Goal: Task Accomplishment & Management: Manage account settings

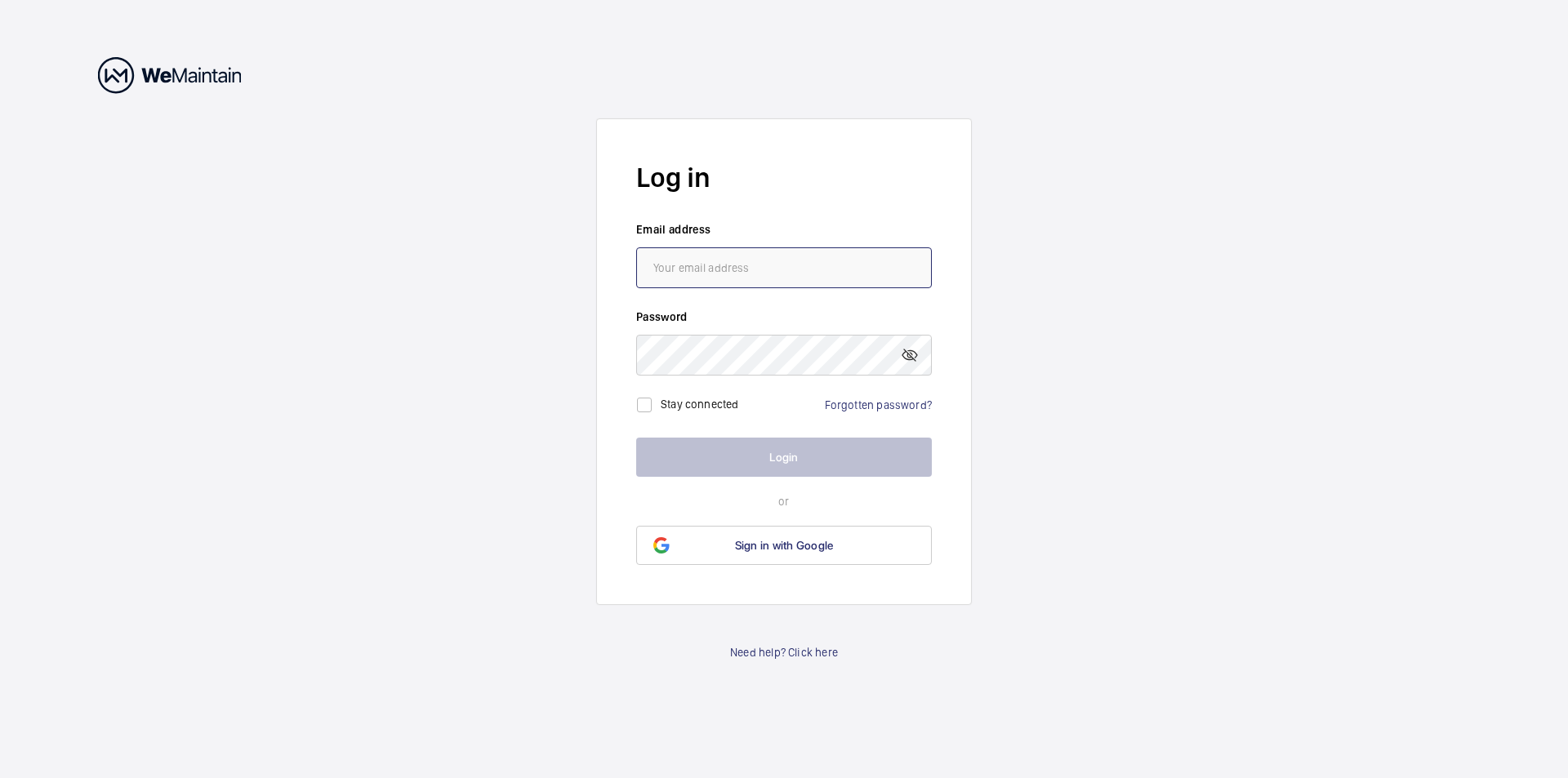
type input "[PERSON_NAME][EMAIL_ADDRESS][DOMAIN_NAME]"
click at [782, 457] on button "Login" at bounding box center [784, 458] width 296 height 40
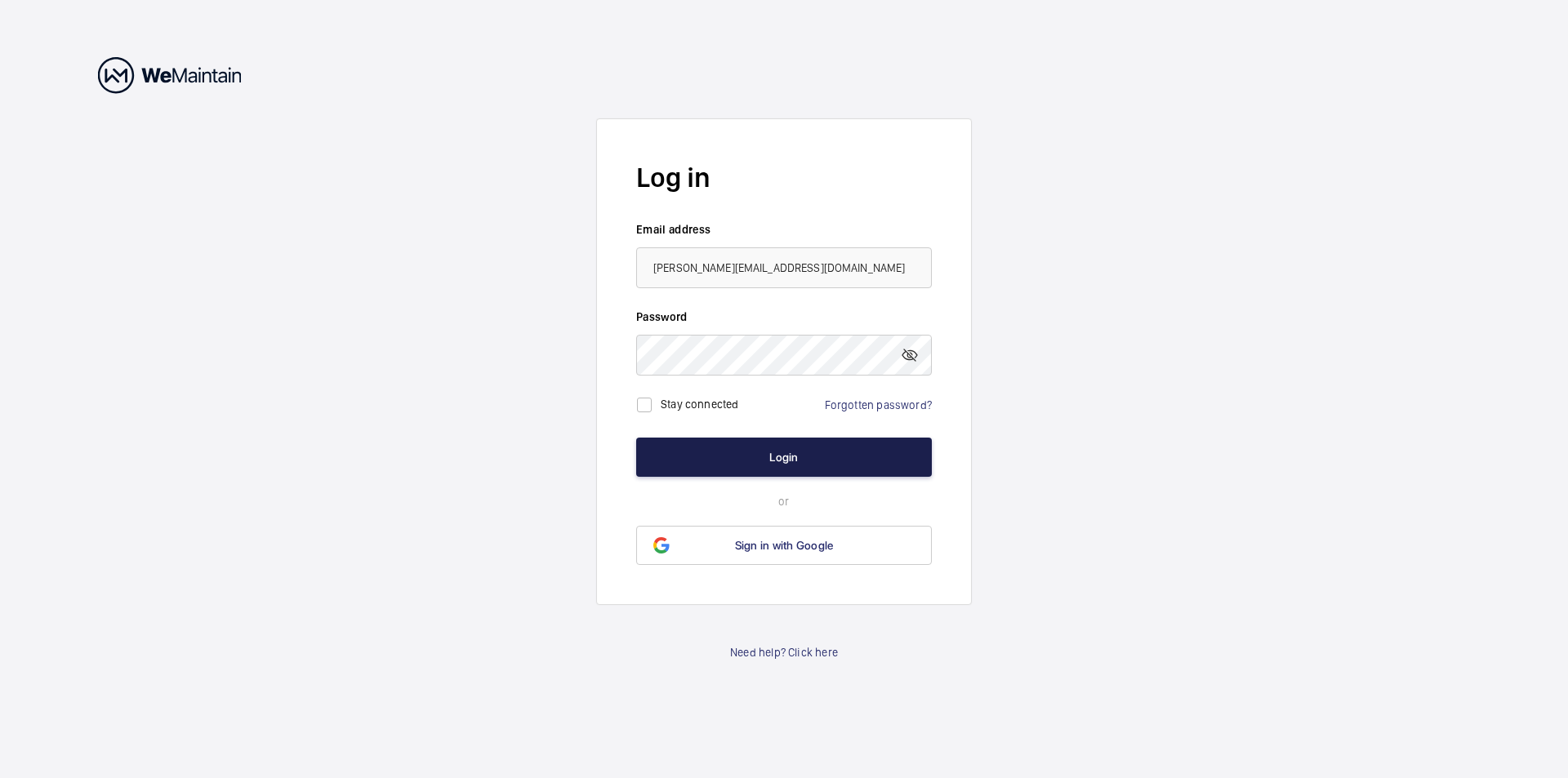
click at [782, 457] on button "Login" at bounding box center [784, 458] width 296 height 40
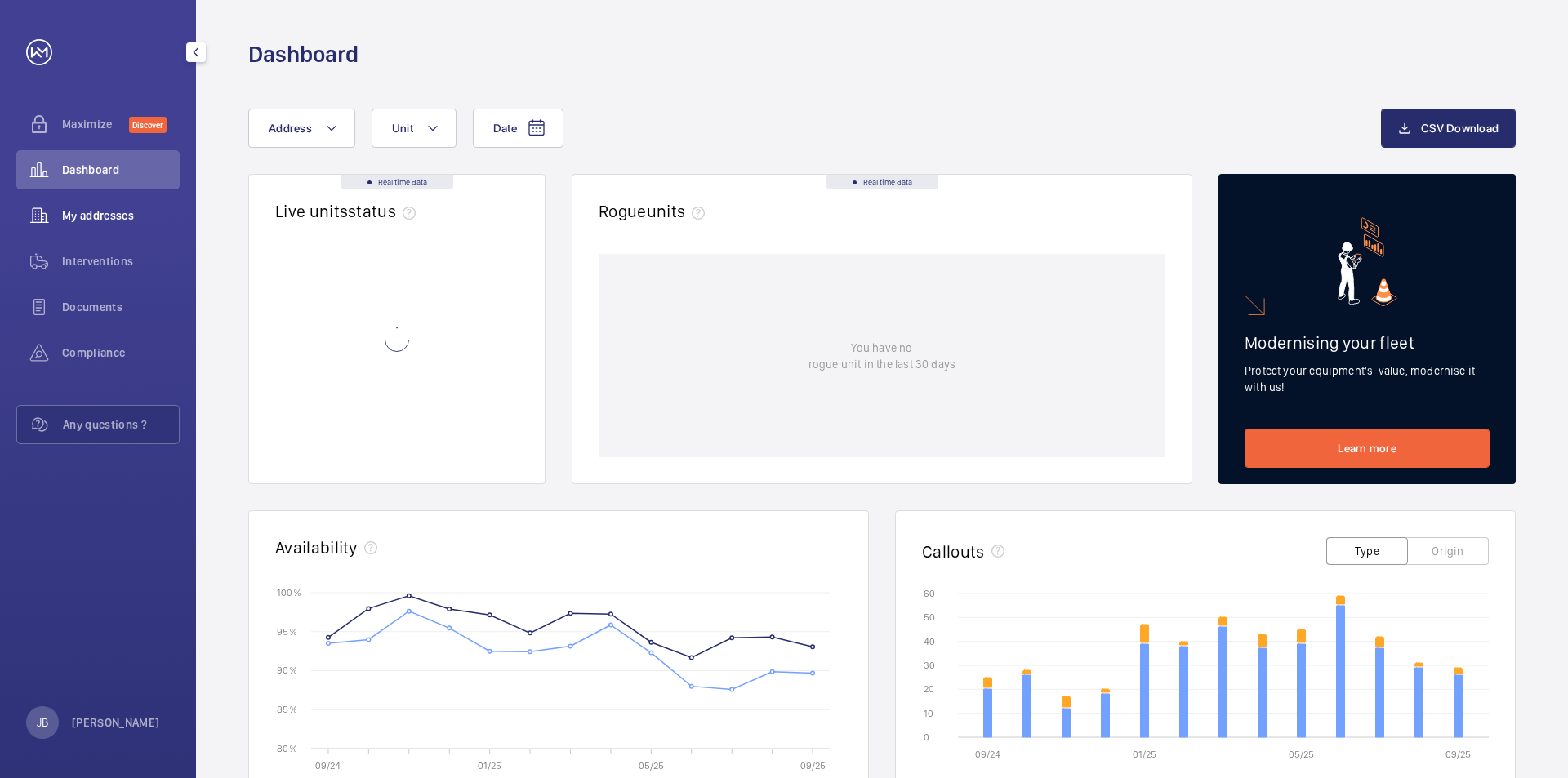
click at [97, 222] on span "My addresses" at bounding box center [121, 215] width 118 height 16
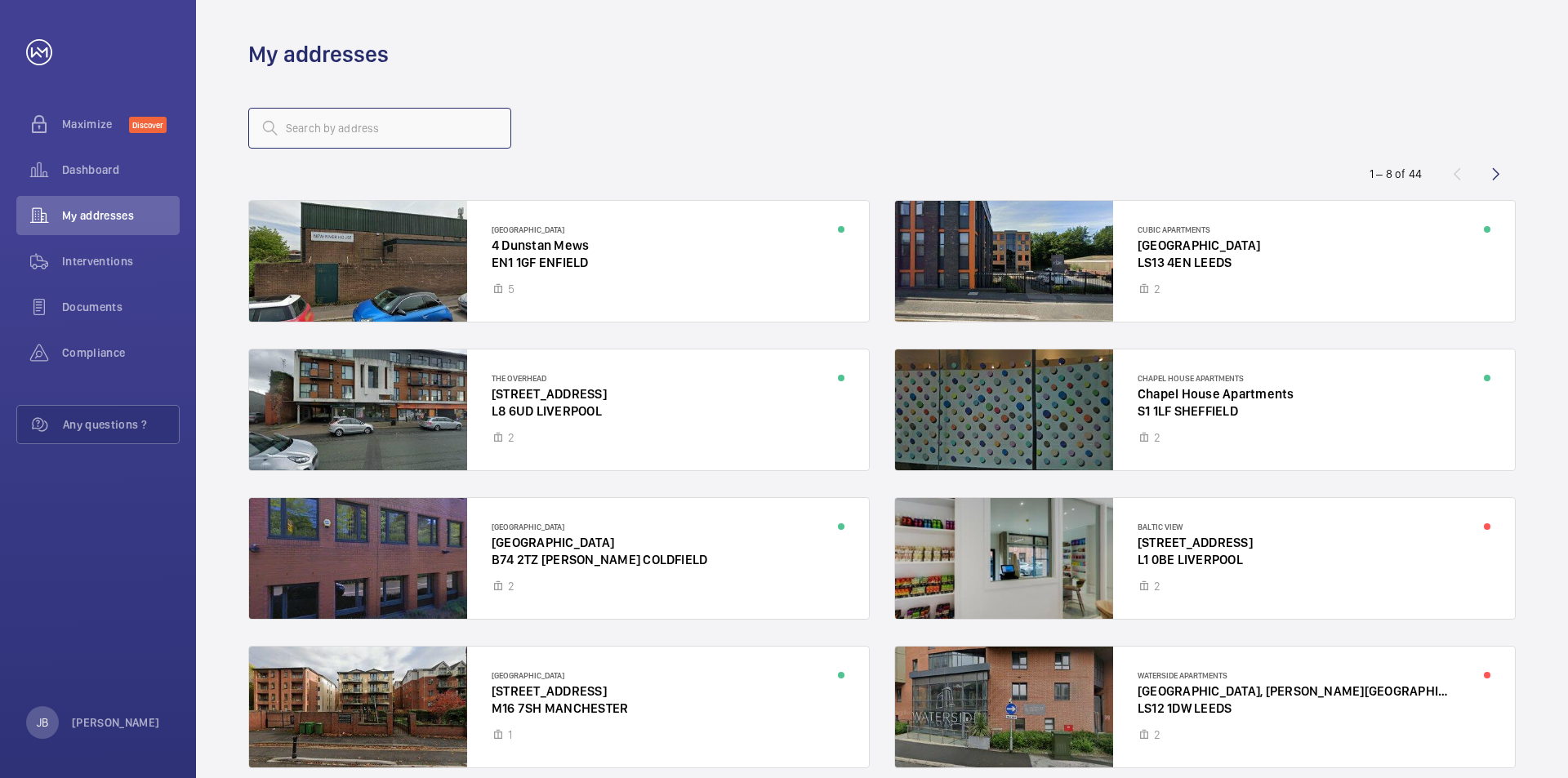
click at [330, 130] on input "text" at bounding box center [380, 127] width 263 height 41
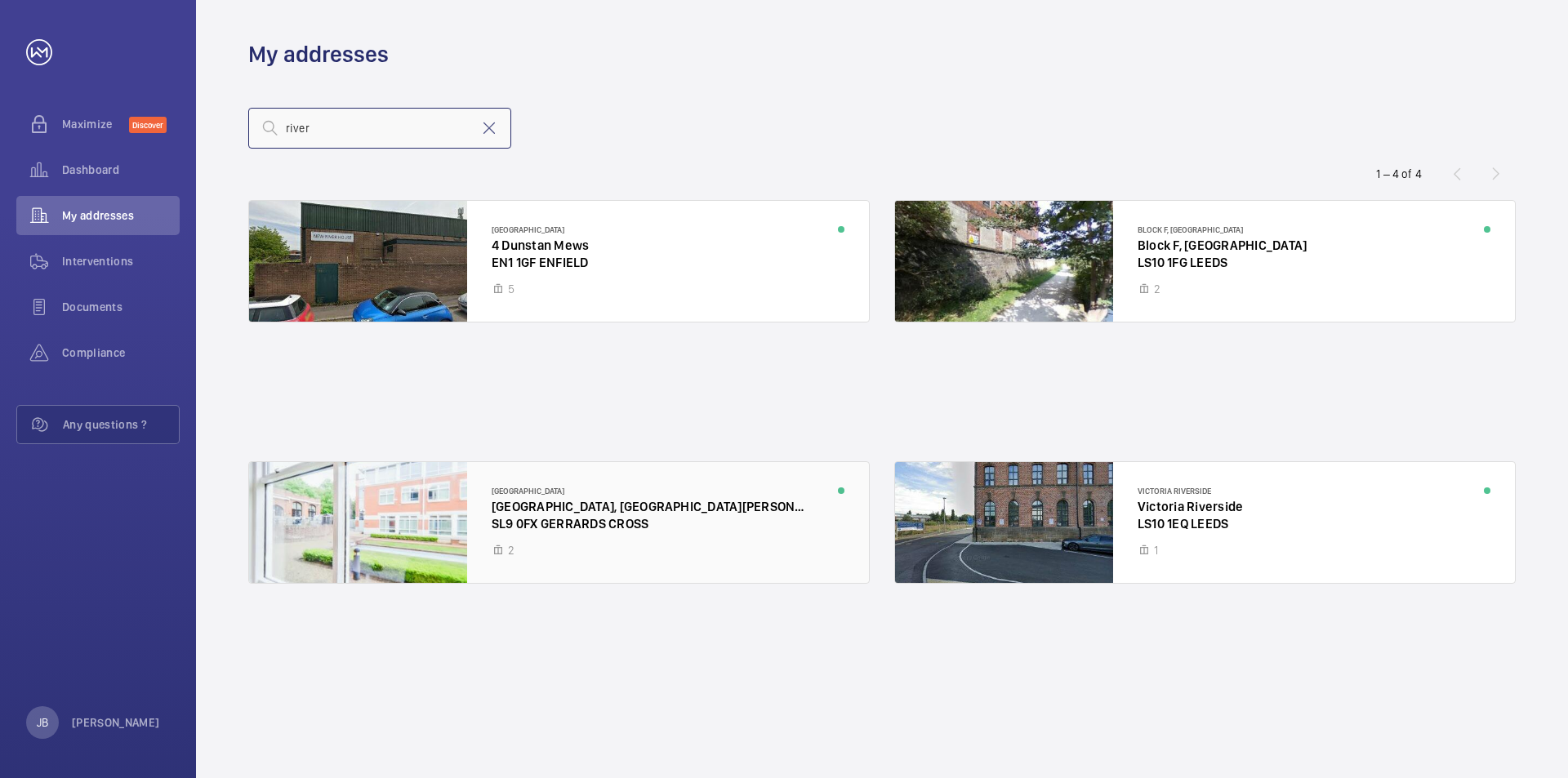
type input "river"
click at [559, 509] on div at bounding box center [559, 522] width 620 height 121
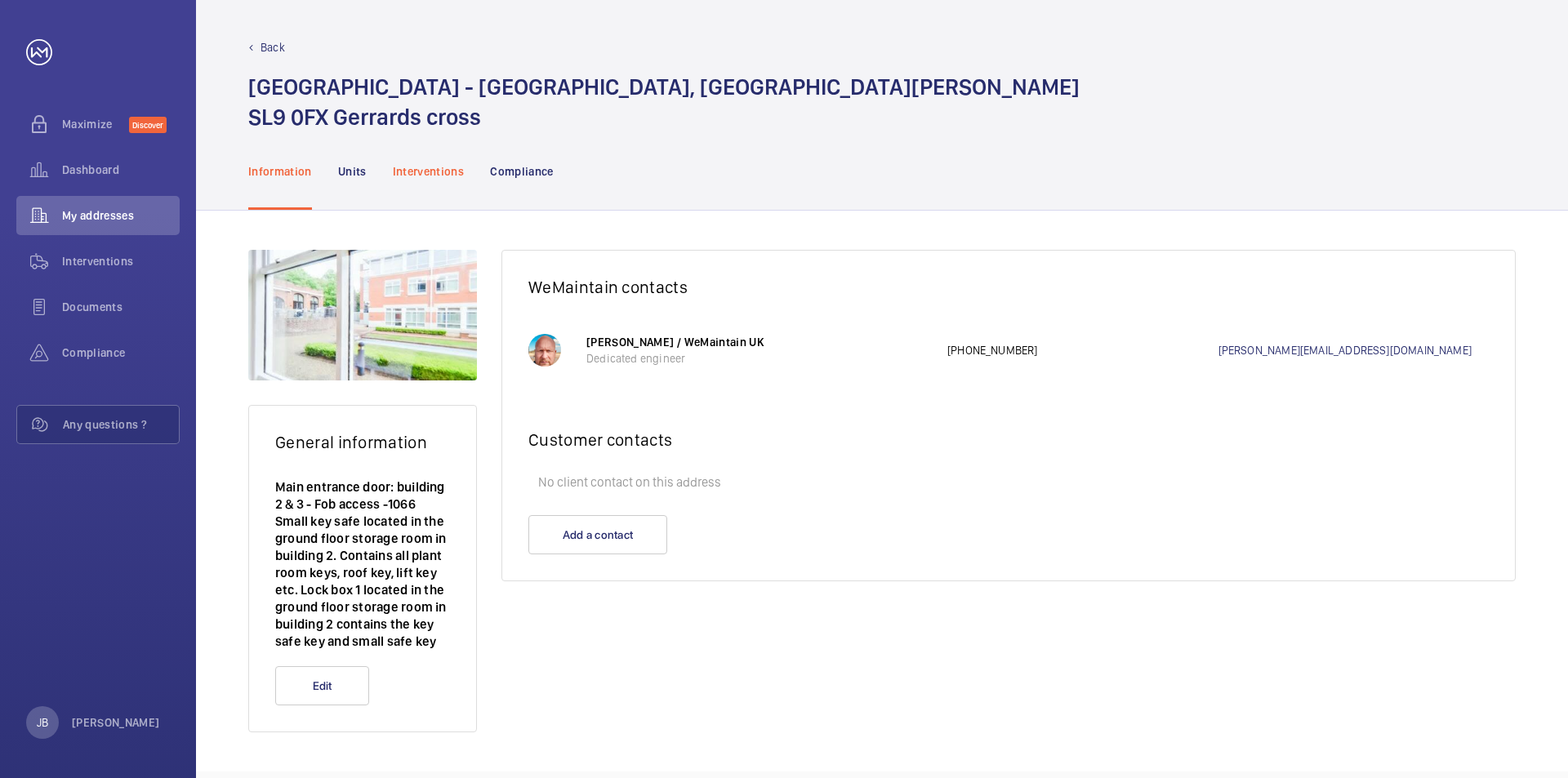
click at [439, 174] on p "Interventions" at bounding box center [429, 171] width 72 height 16
